Goal: Information Seeking & Learning: Find specific fact

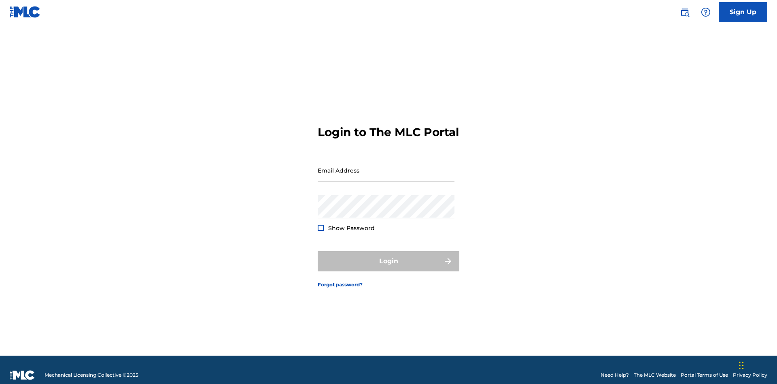
scroll to position [11, 0]
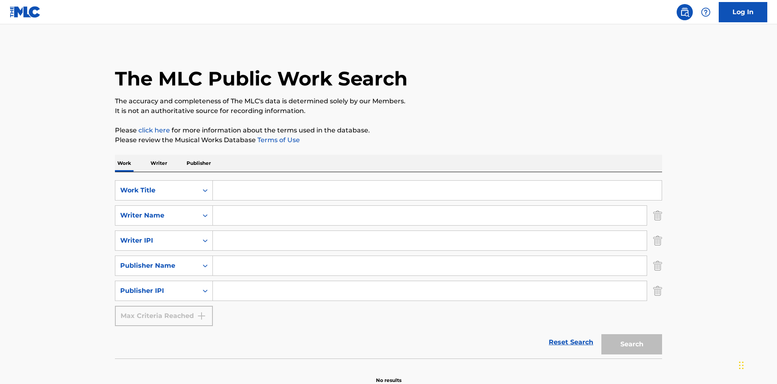
scroll to position [18, 0]
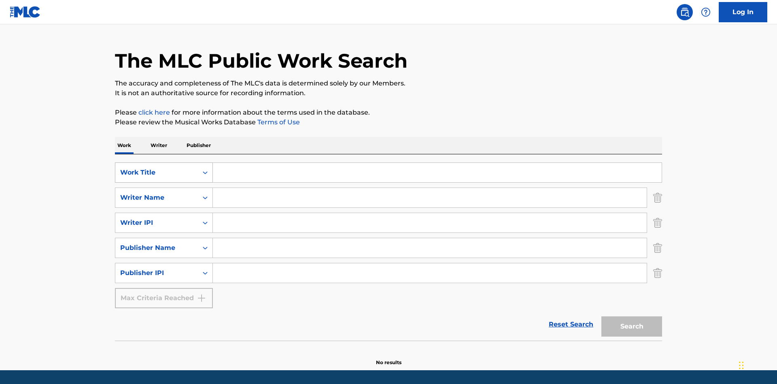
click at [157, 168] on div "Work Title" at bounding box center [156, 173] width 73 height 10
click at [164, 183] on div "ISWC" at bounding box center [163, 193] width 97 height 20
click at [157, 193] on div "Writer Name" at bounding box center [156, 198] width 73 height 10
click at [164, 208] on div "MLC Publisher Number" at bounding box center [163, 218] width 97 height 20
click at [157, 218] on div "Writer IPI" at bounding box center [156, 223] width 73 height 10
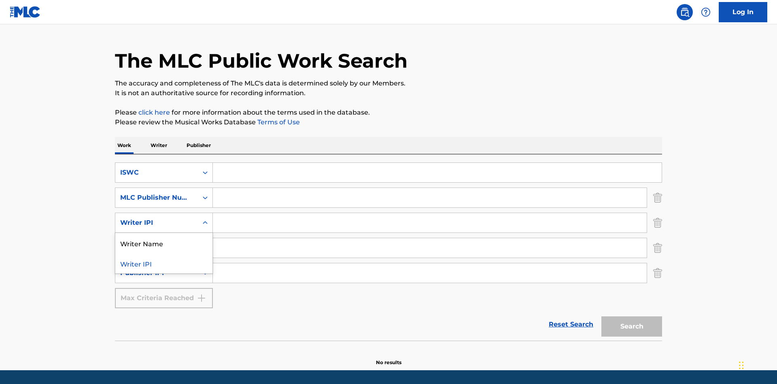
click at [164, 233] on div "Writer Name" at bounding box center [163, 243] width 97 height 20
click at [157, 243] on div "Publisher Name" at bounding box center [156, 248] width 73 height 10
click at [164, 258] on div "Writer IPI" at bounding box center [163, 268] width 97 height 20
click at [157, 268] on div "Publisher IPI" at bounding box center [156, 273] width 73 height 10
click at [164, 283] on div "Publisher Name" at bounding box center [163, 293] width 97 height 20
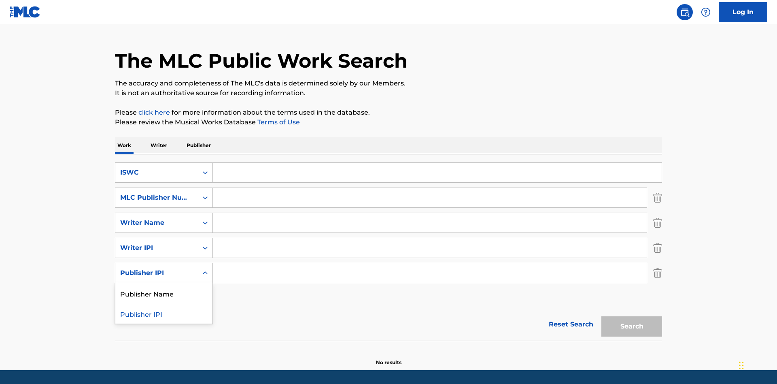
click at [437, 163] on input "Search Form" at bounding box center [437, 172] width 449 height 19
type input "T-917.105.8"
click at [430, 188] on input "Search Form" at bounding box center [430, 197] width 434 height 19
type input "P06967"
click at [430, 213] on input "Search Form" at bounding box center [430, 222] width 434 height 19
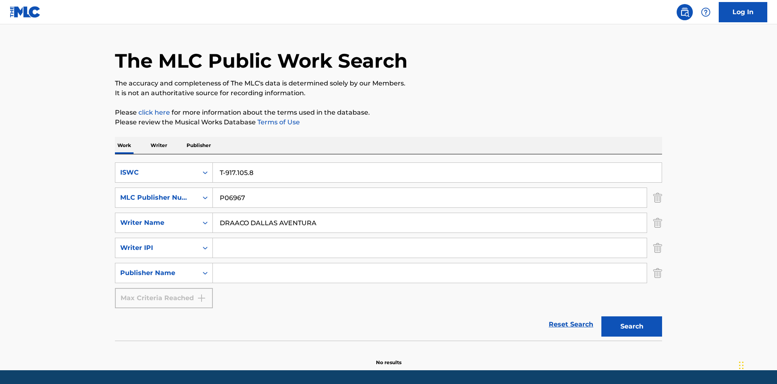
type input "DRAACO DALLAS AVENTURA"
click at [430, 238] on input "Search Form" at bounding box center [430, 247] width 434 height 19
type input "00766422818"
click at [430, 263] on input "Search Form" at bounding box center [430, 272] width 434 height 19
type input "DRAACO AVENTURA PUB DESIGNEE"
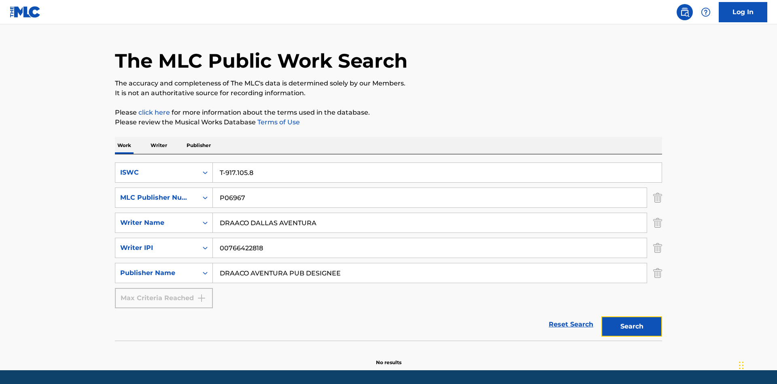
click at [632, 316] on button "Search" at bounding box center [631, 326] width 61 height 20
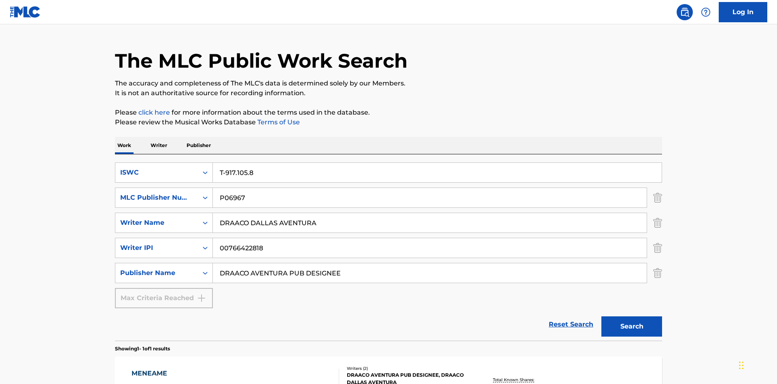
click at [168, 368] on div "MENEAME" at bounding box center [169, 373] width 74 height 10
click at [164, 203] on div "MLC Song Code" at bounding box center [163, 213] width 97 height 20
click at [157, 193] on div "MLC Publisher Number" at bounding box center [156, 198] width 73 height 10
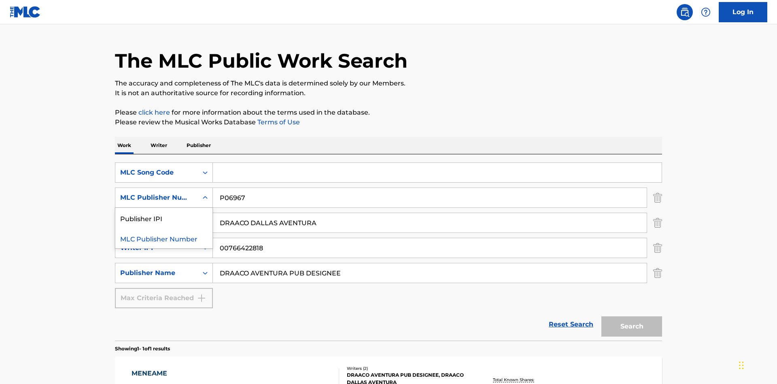
click at [164, 208] on div "Publisher IPI" at bounding box center [163, 218] width 97 height 20
click at [437, 163] on input "Search Form" at bounding box center [437, 172] width 449 height 19
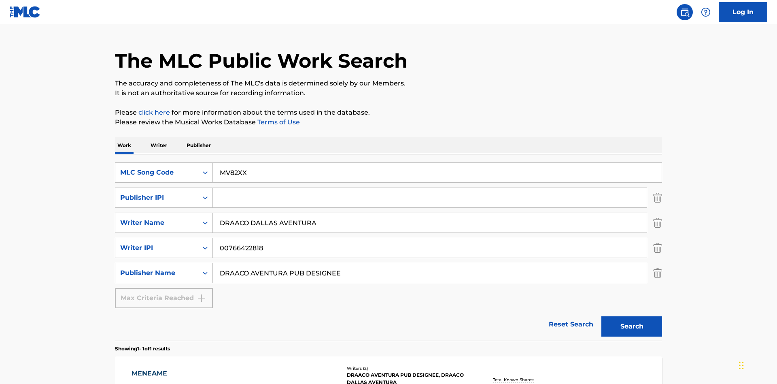
type input "MV82XX"
click at [430, 188] on input "Search Form" at bounding box center [430, 197] width 434 height 19
type input "00766422818"
click at [632, 316] on button "Search" at bounding box center [631, 326] width 61 height 20
click at [168, 368] on div "MENEAME" at bounding box center [169, 373] width 74 height 10
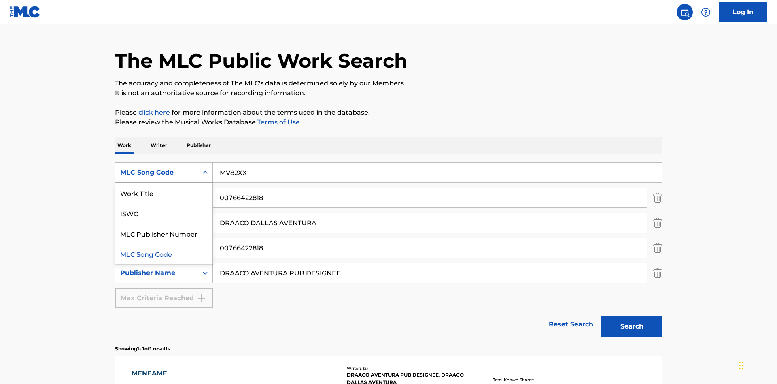
click at [164, 183] on div "Work Title" at bounding box center [163, 193] width 97 height 20
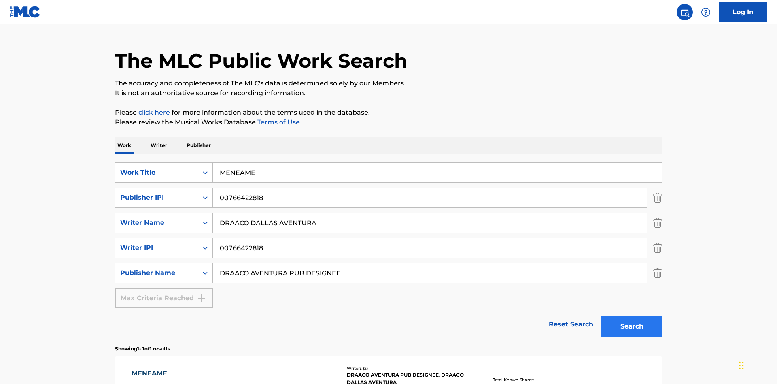
type input "MENEAME"
click at [632, 316] on button "Search" at bounding box center [631, 326] width 61 height 20
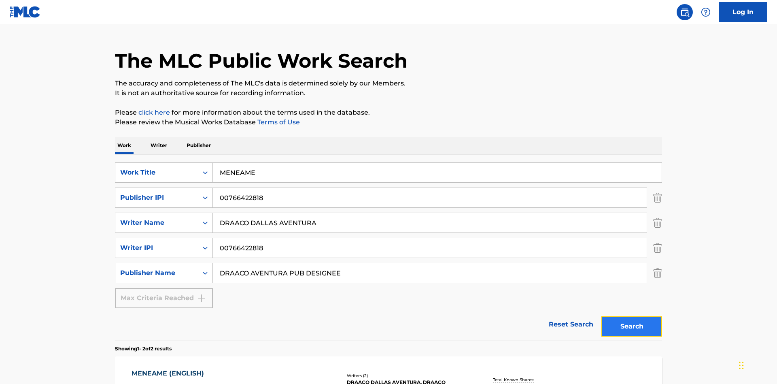
scroll to position [132, 0]
